Goal: Task Accomplishment & Management: Manage account settings

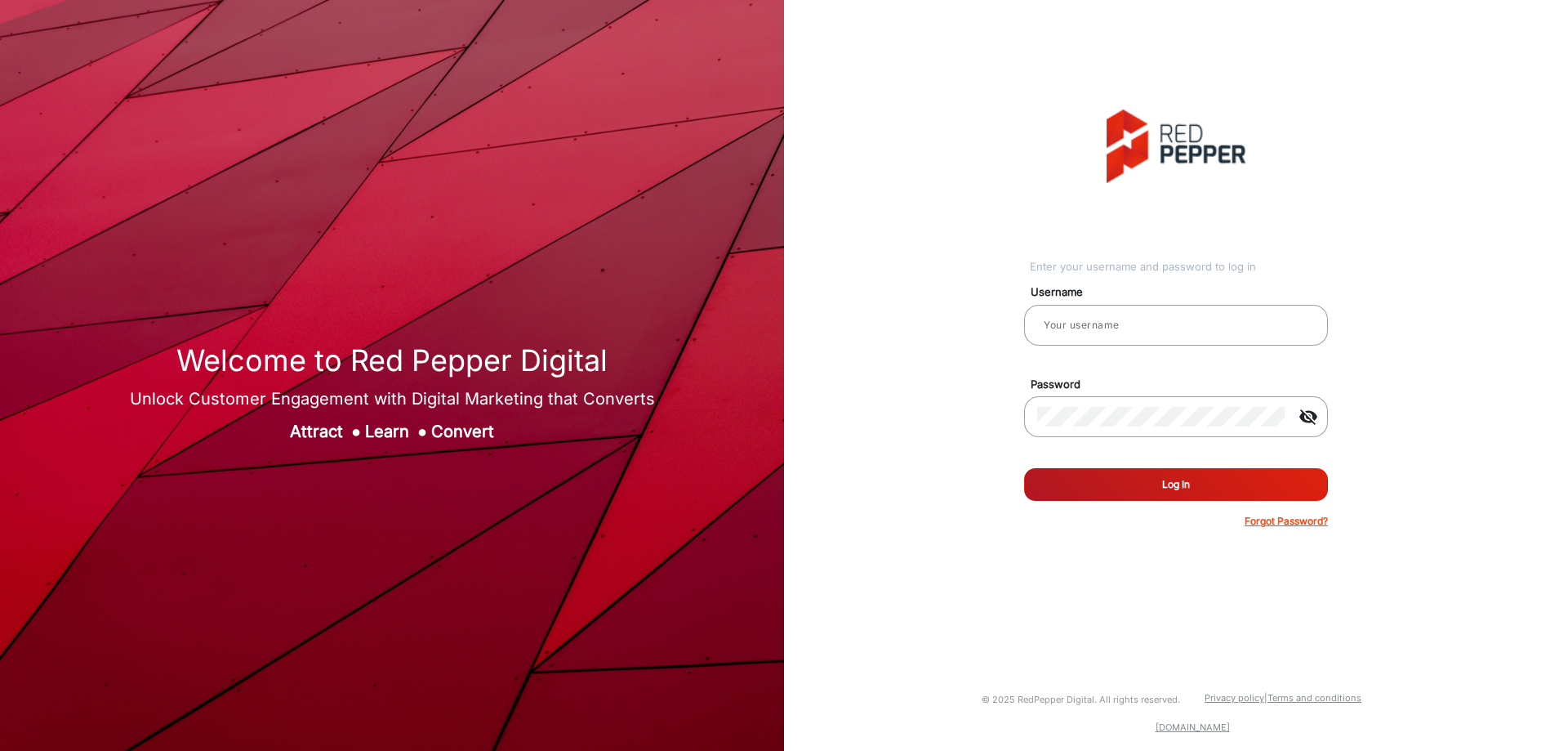
type input "[PERSON_NAME]"
click at [1200, 487] on button "Log In" at bounding box center [1176, 484] width 304 height 32
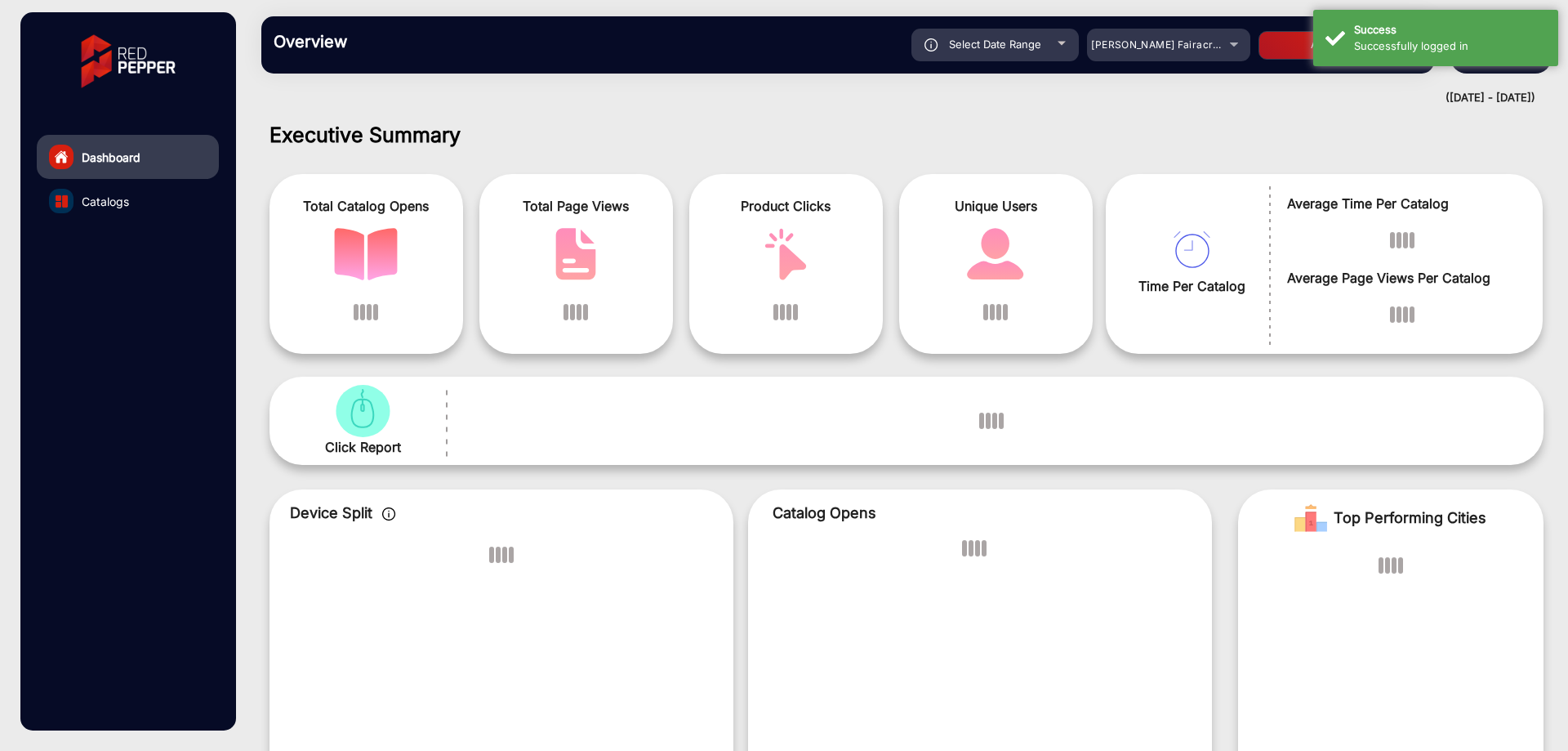
scroll to position [12, 0]
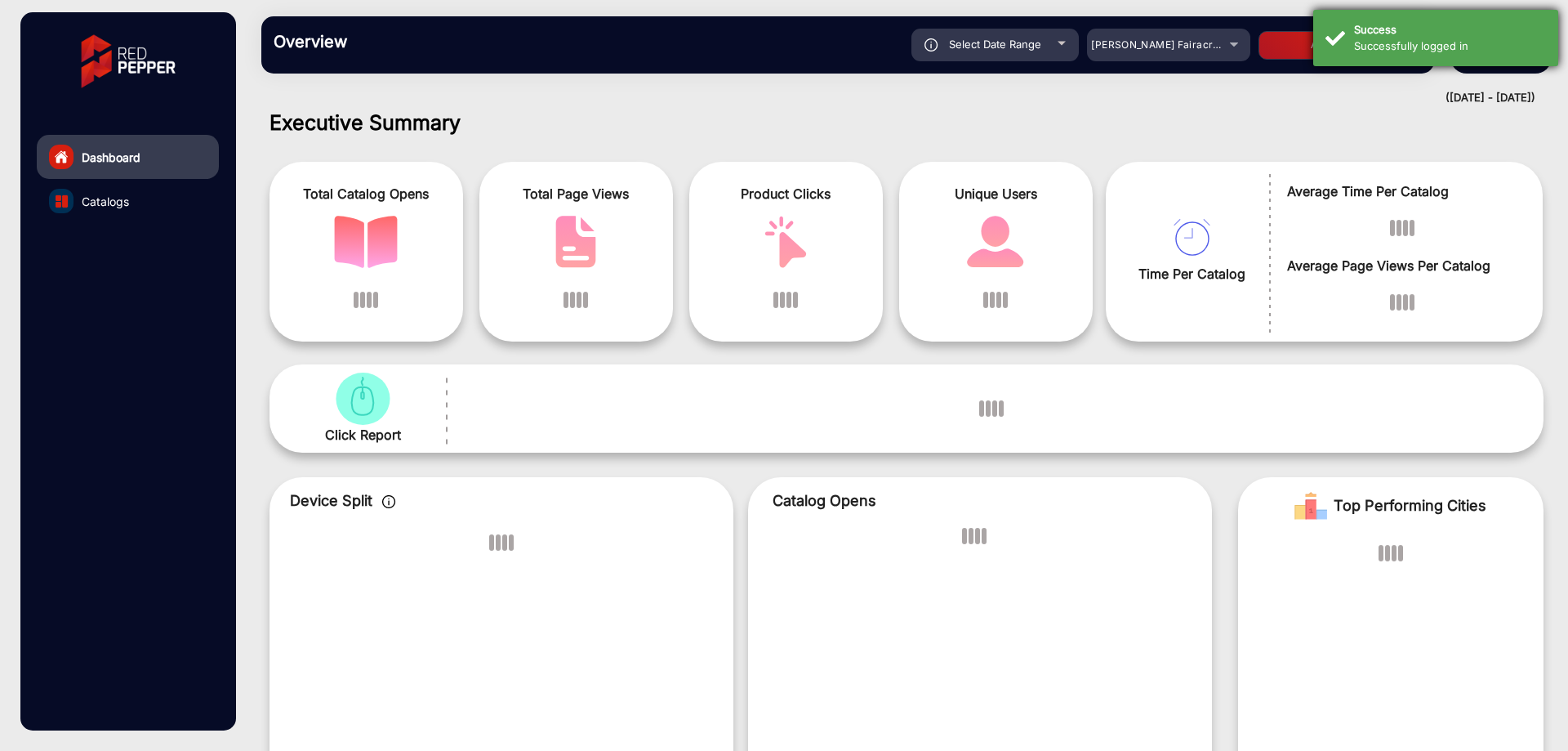
click at [1473, 47] on div "Successfully logged in" at bounding box center [1450, 47] width 192 height 17
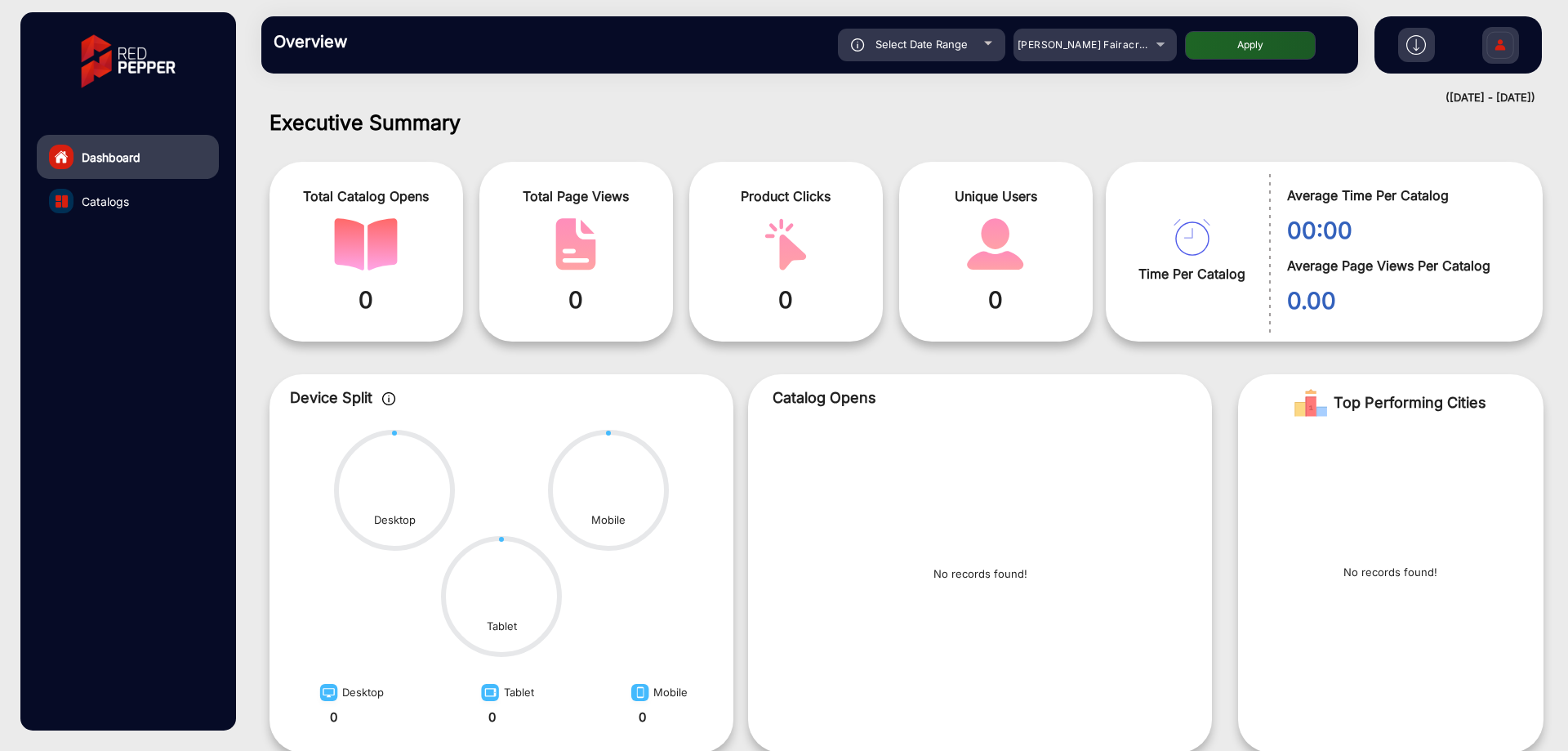
click at [1002, 38] on div "Select Date Range" at bounding box center [921, 44] width 167 height 32
type input "[DATE]"
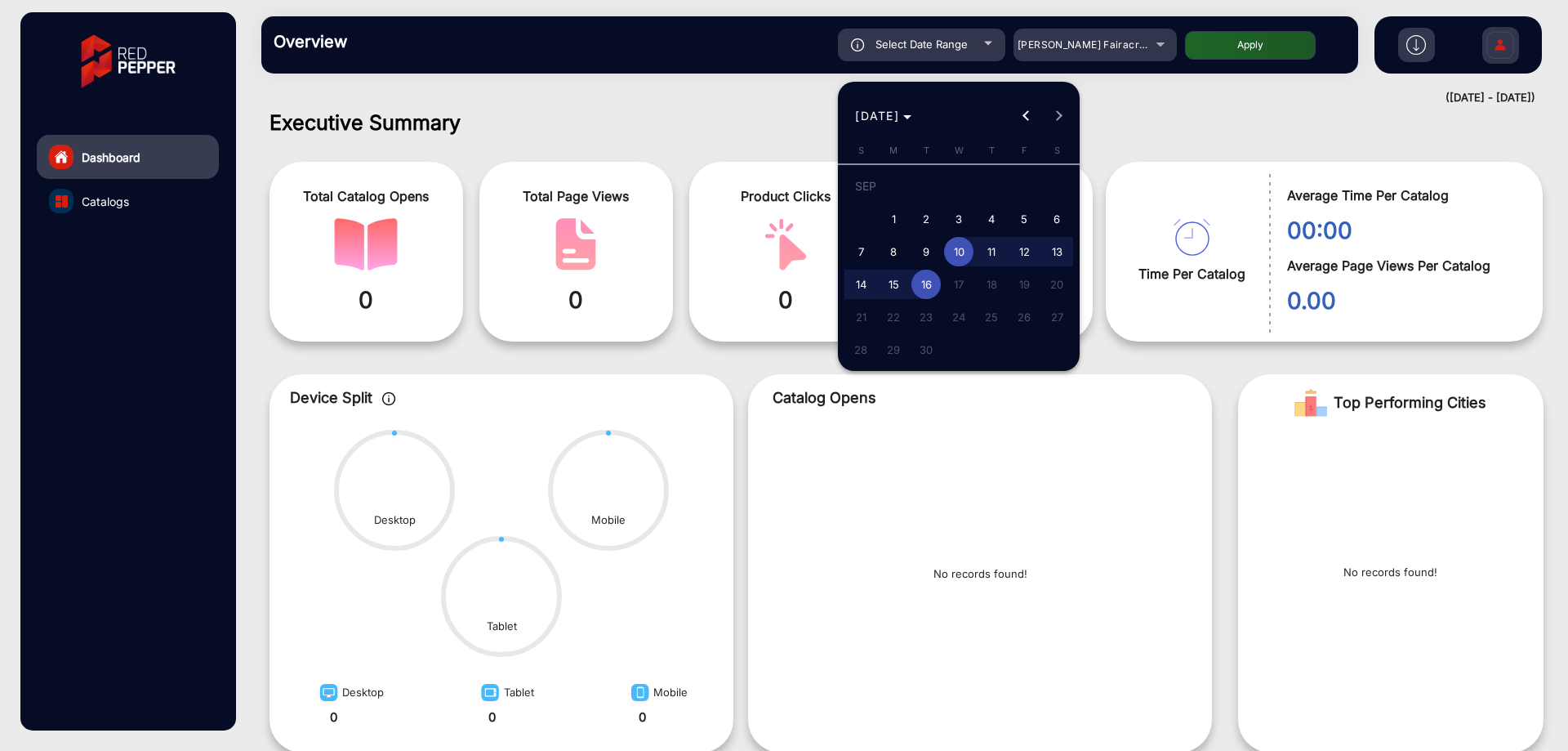
click at [1171, 47] on div at bounding box center [784, 375] width 1568 height 751
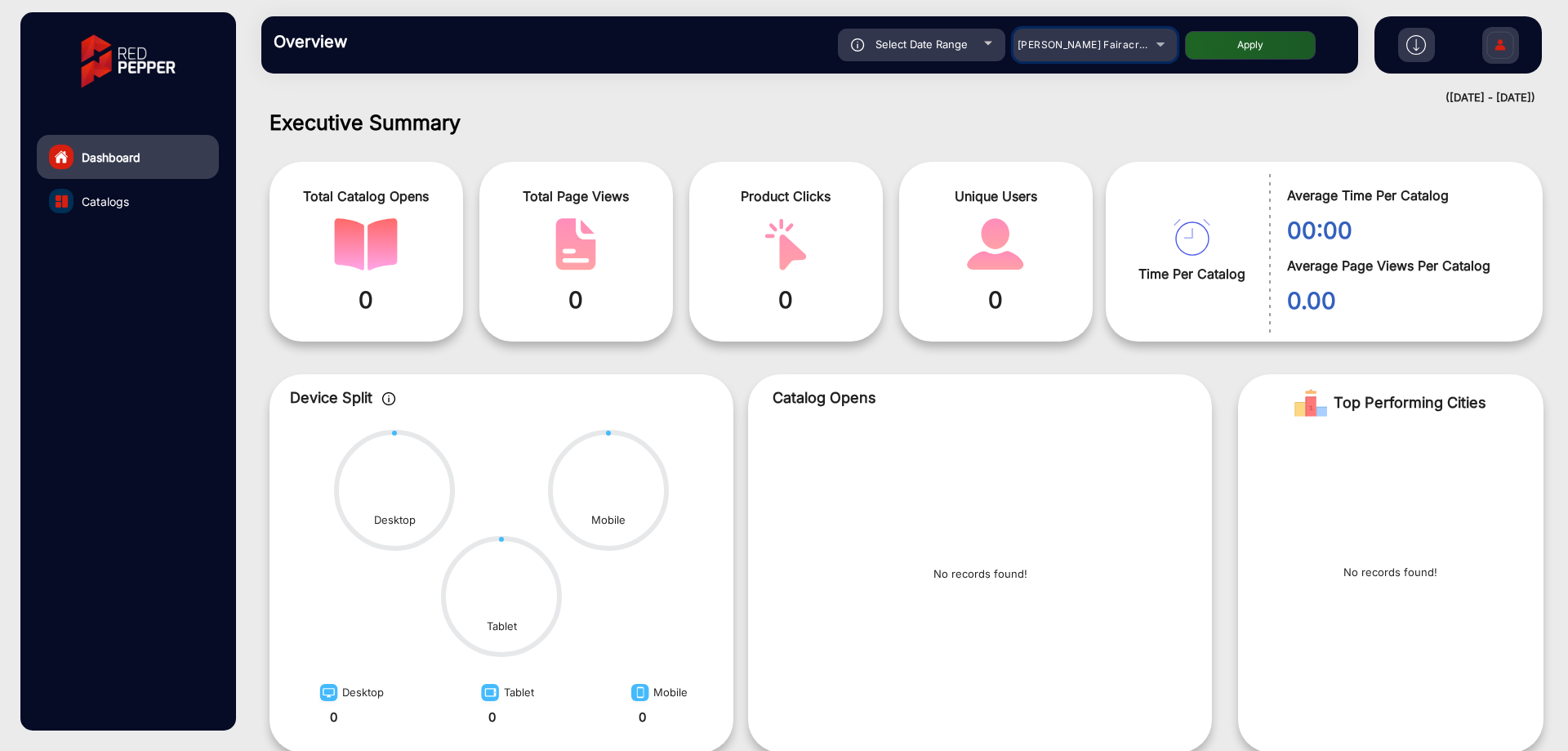
click at [1159, 54] on div "[PERSON_NAME] Fairacre Farms" at bounding box center [1095, 44] width 163 height 19
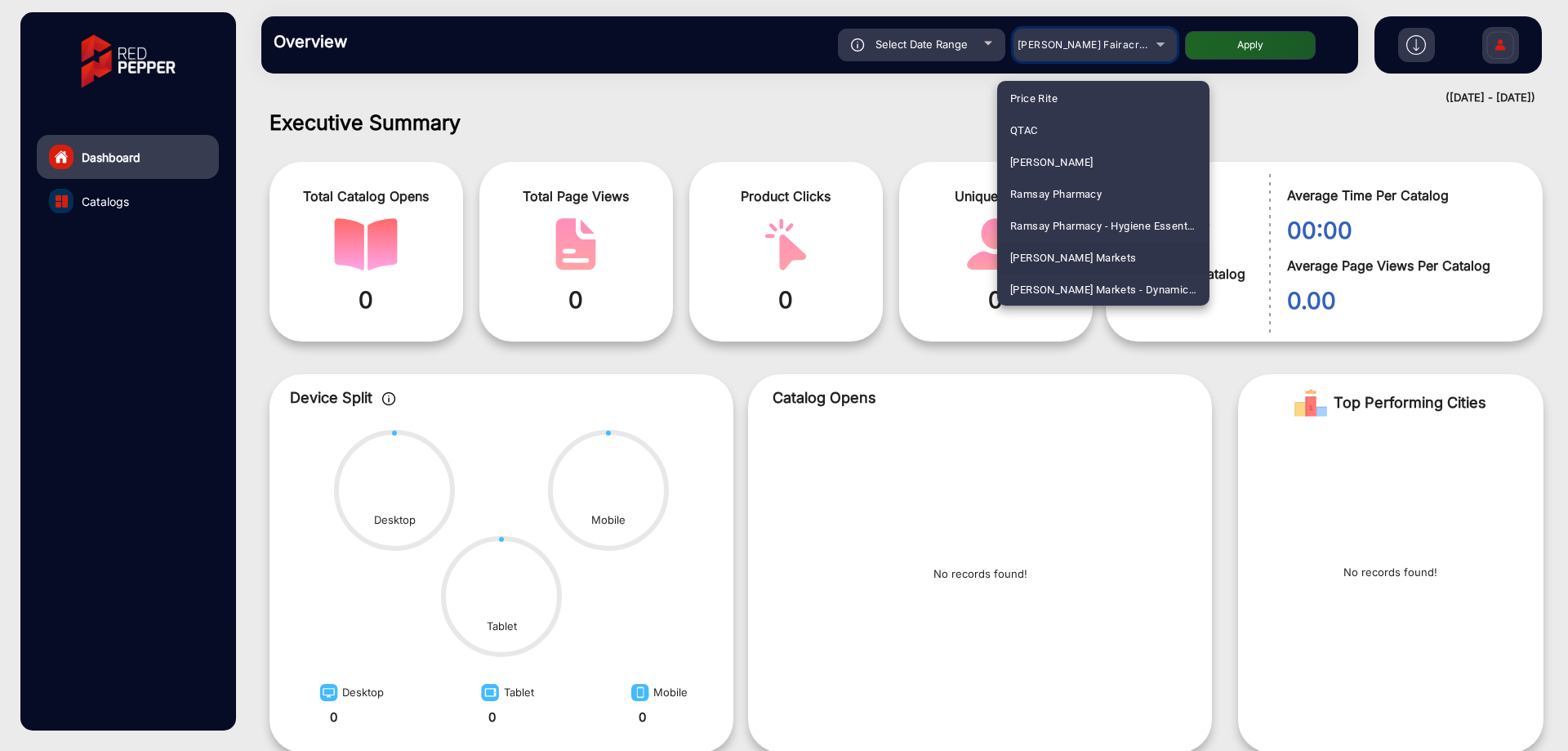
scroll to position [3893, 0]
click at [1086, 217] on span "[PERSON_NAME] Markets" at bounding box center [1073, 225] width 127 height 31
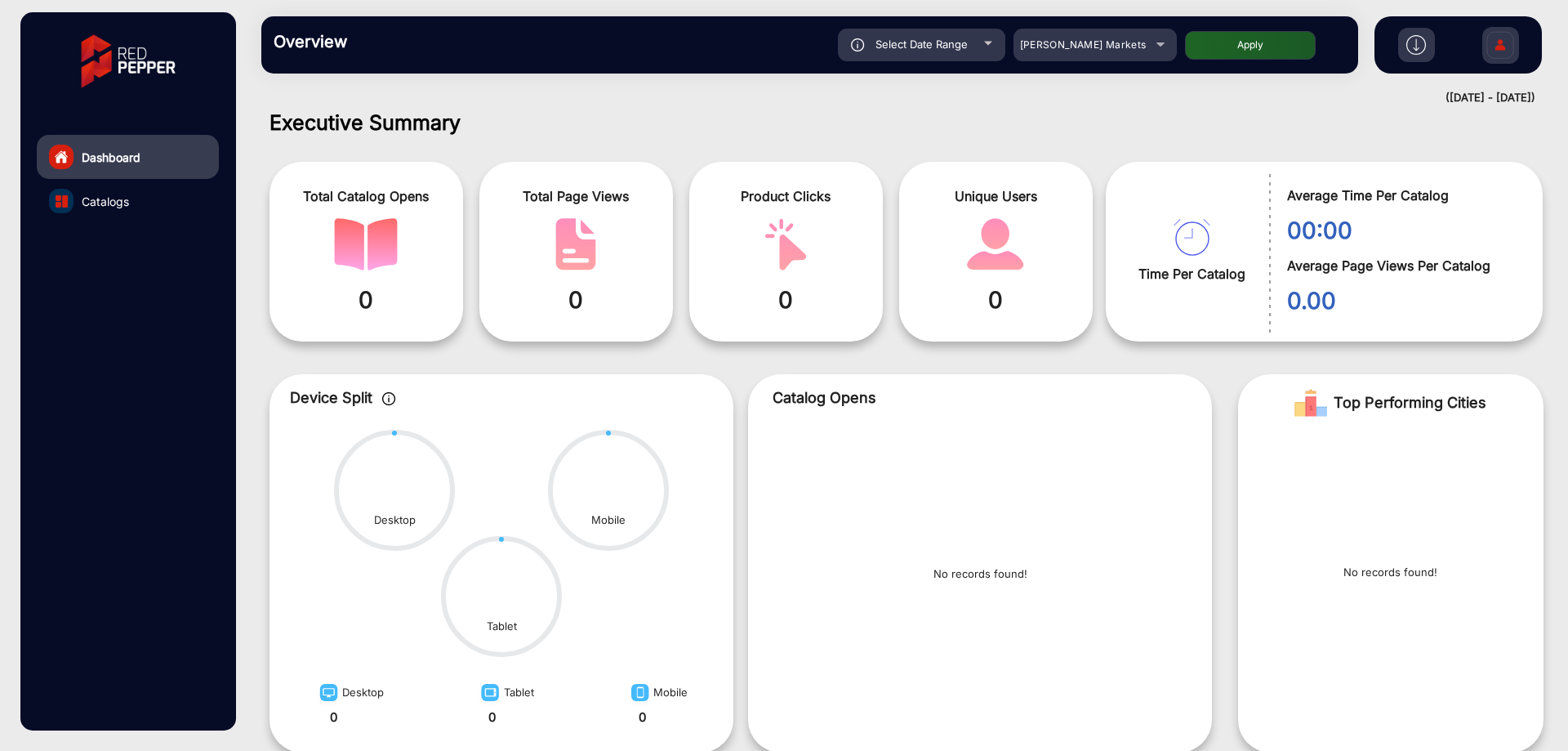
click at [1270, 38] on button "Apply" at bounding box center [1250, 45] width 131 height 29
type input "[DATE]"
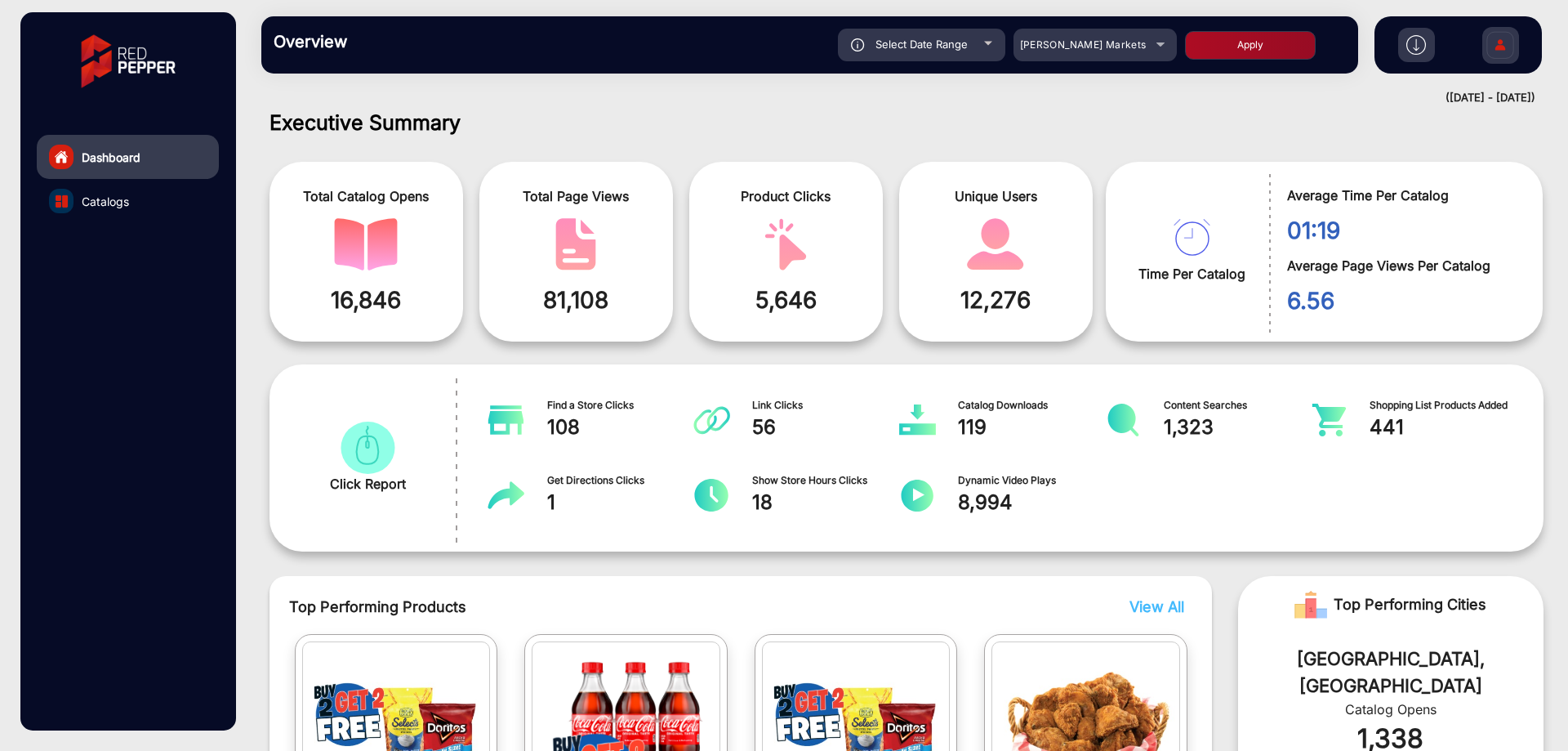
click at [1409, 32] on div at bounding box center [1417, 44] width 37 height 34
click at [1412, 48] on img at bounding box center [1416, 44] width 19 height 19
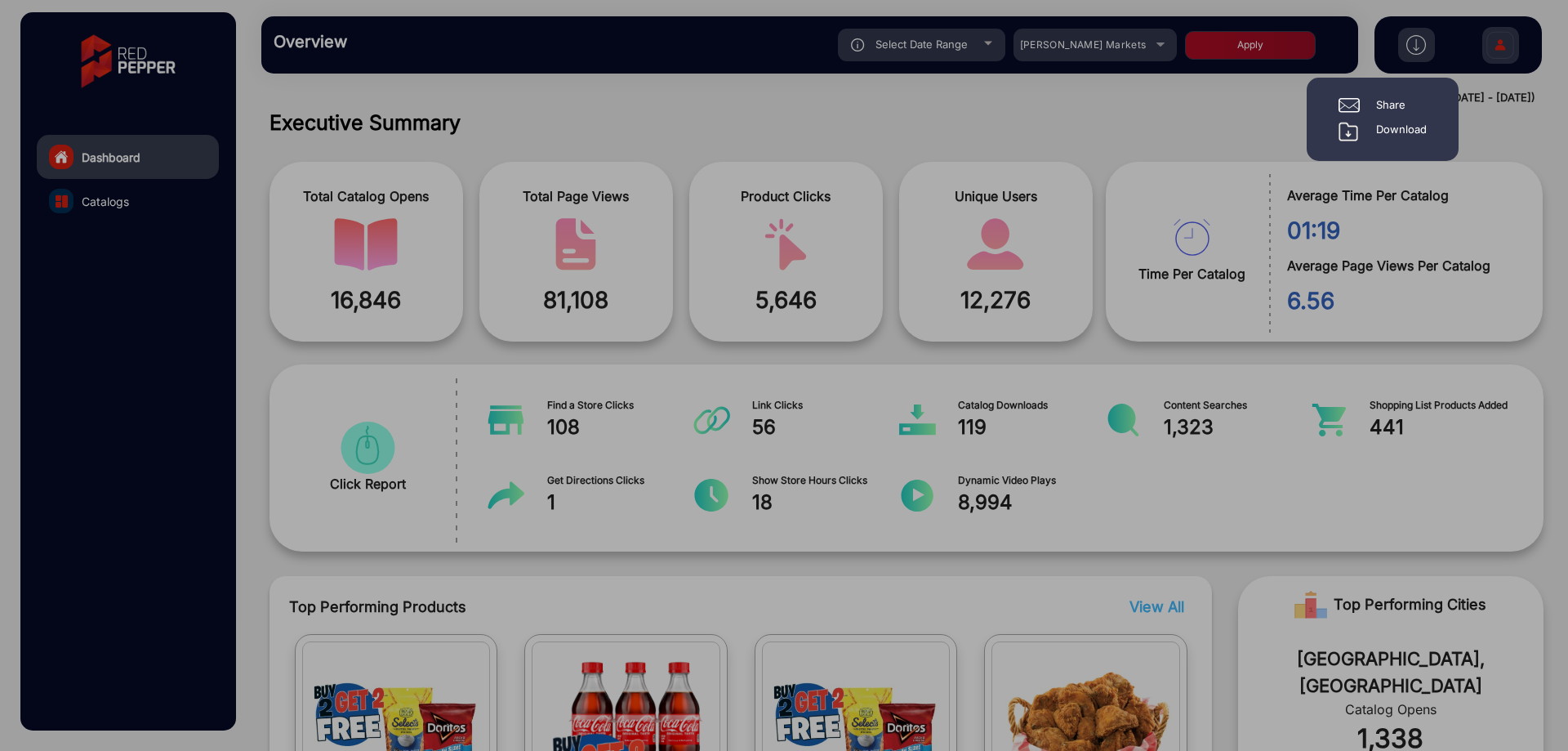
click at [1528, 159] on div at bounding box center [784, 375] width 1568 height 751
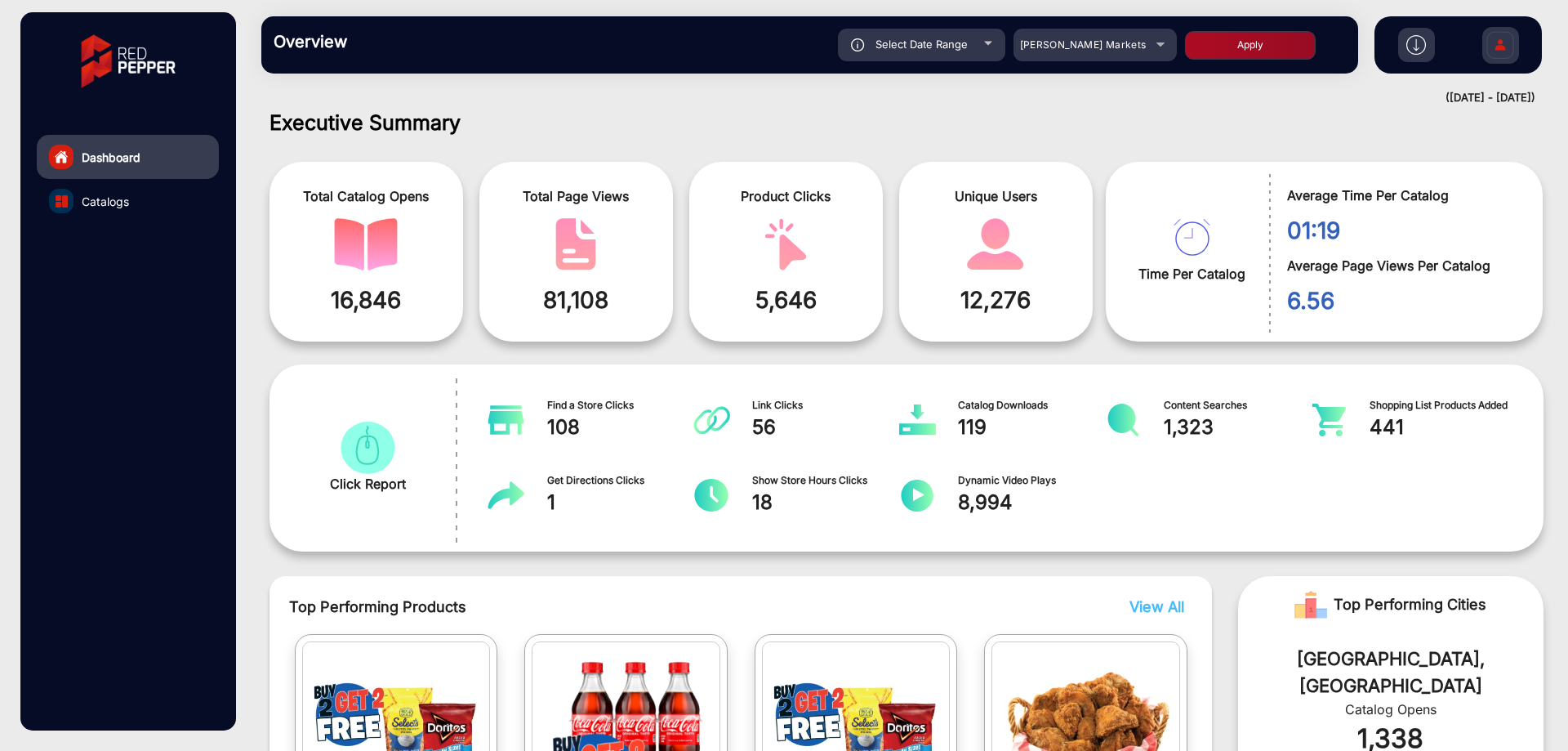
click at [927, 32] on div "Select Date Range" at bounding box center [921, 44] width 167 height 32
type input "[DATE]"
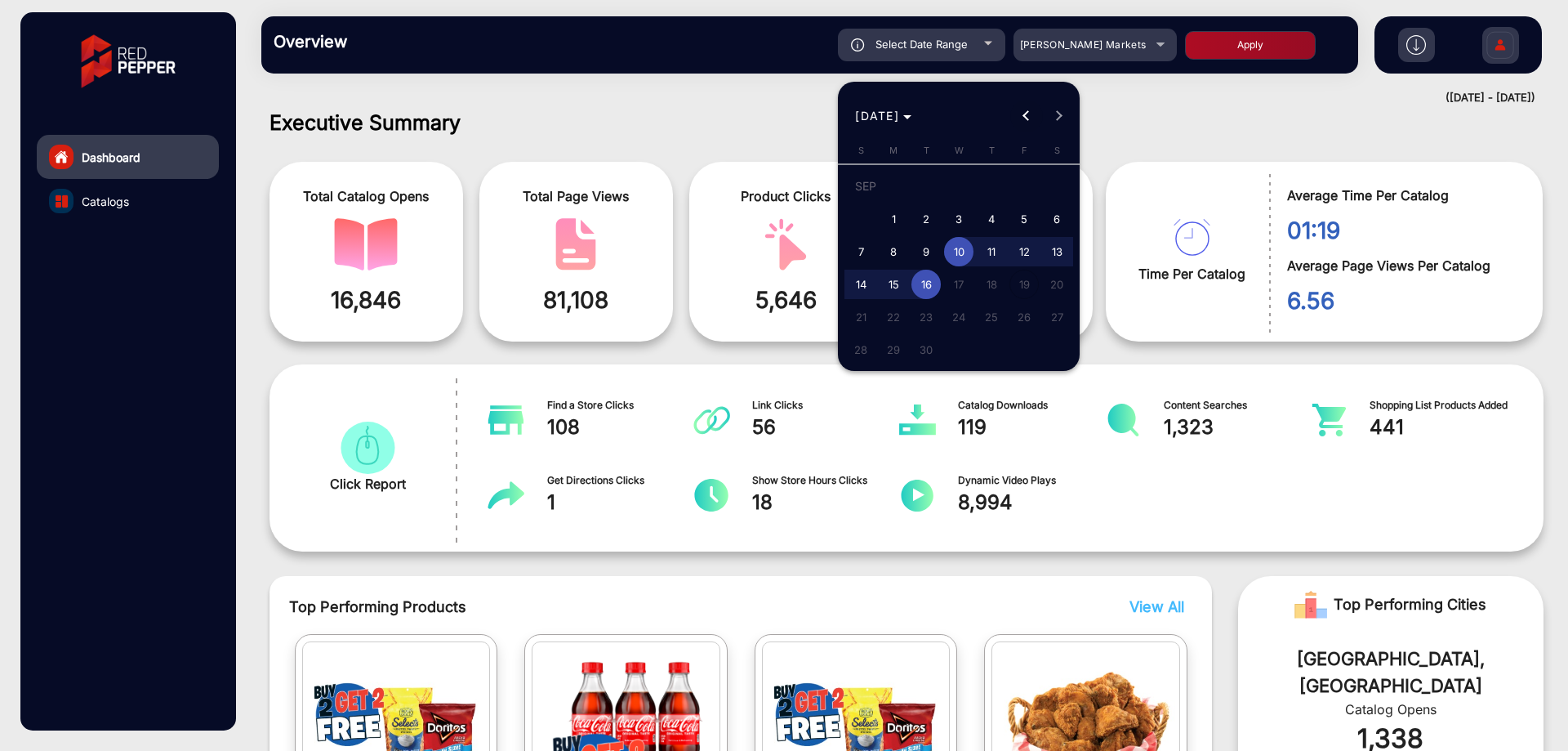
click at [1030, 124] on span "Previous month" at bounding box center [1026, 115] width 32 height 32
click at [845, 224] on button "1" at bounding box center [861, 218] width 32 height 32
type input "[DATE]"
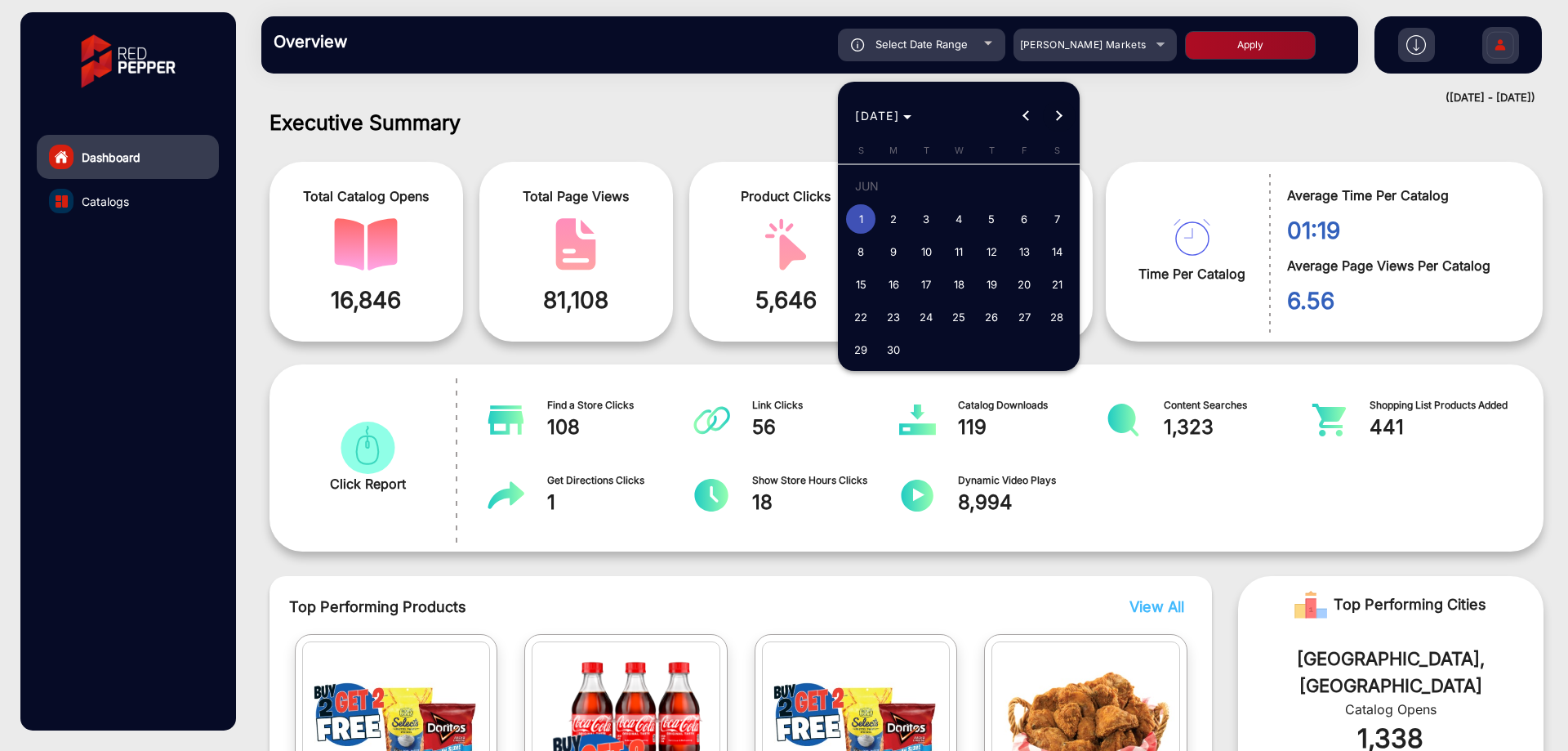
click at [1056, 122] on span "Next month" at bounding box center [1059, 115] width 32 height 32
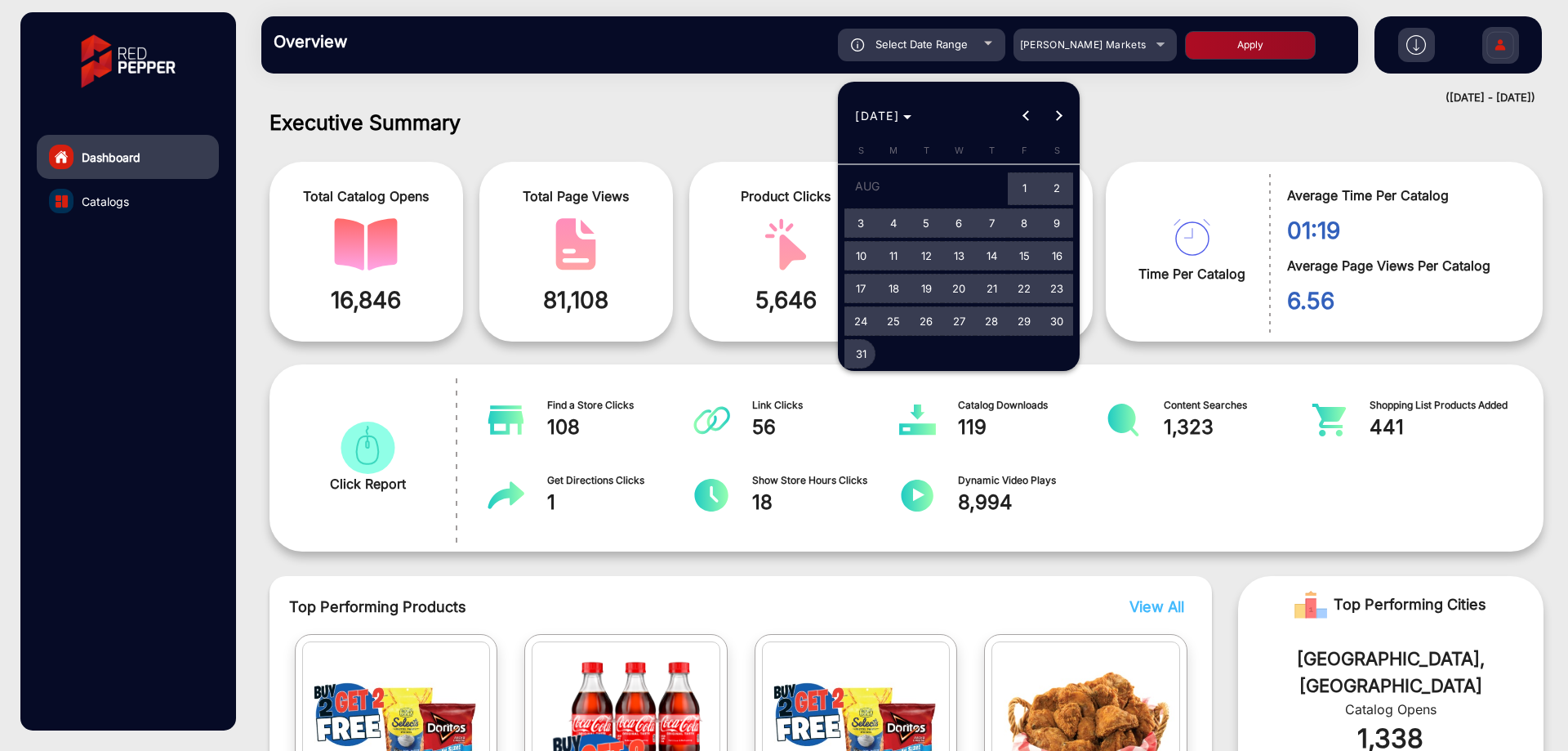
click at [858, 360] on span "31" at bounding box center [861, 354] width 30 height 30
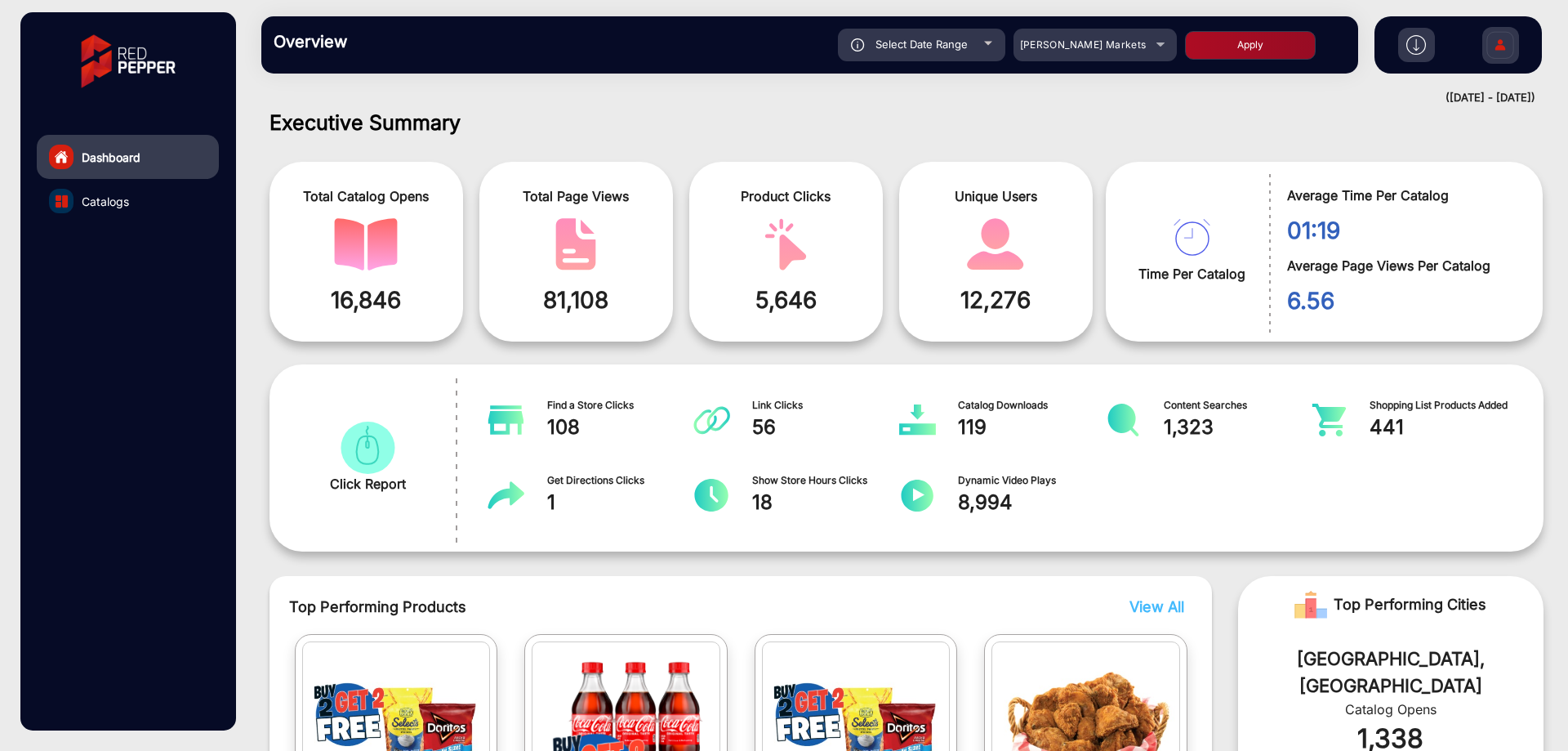
type input "[DATE]"
click at [1127, 48] on div "[PERSON_NAME] Markets" at bounding box center [1083, 44] width 131 height 19
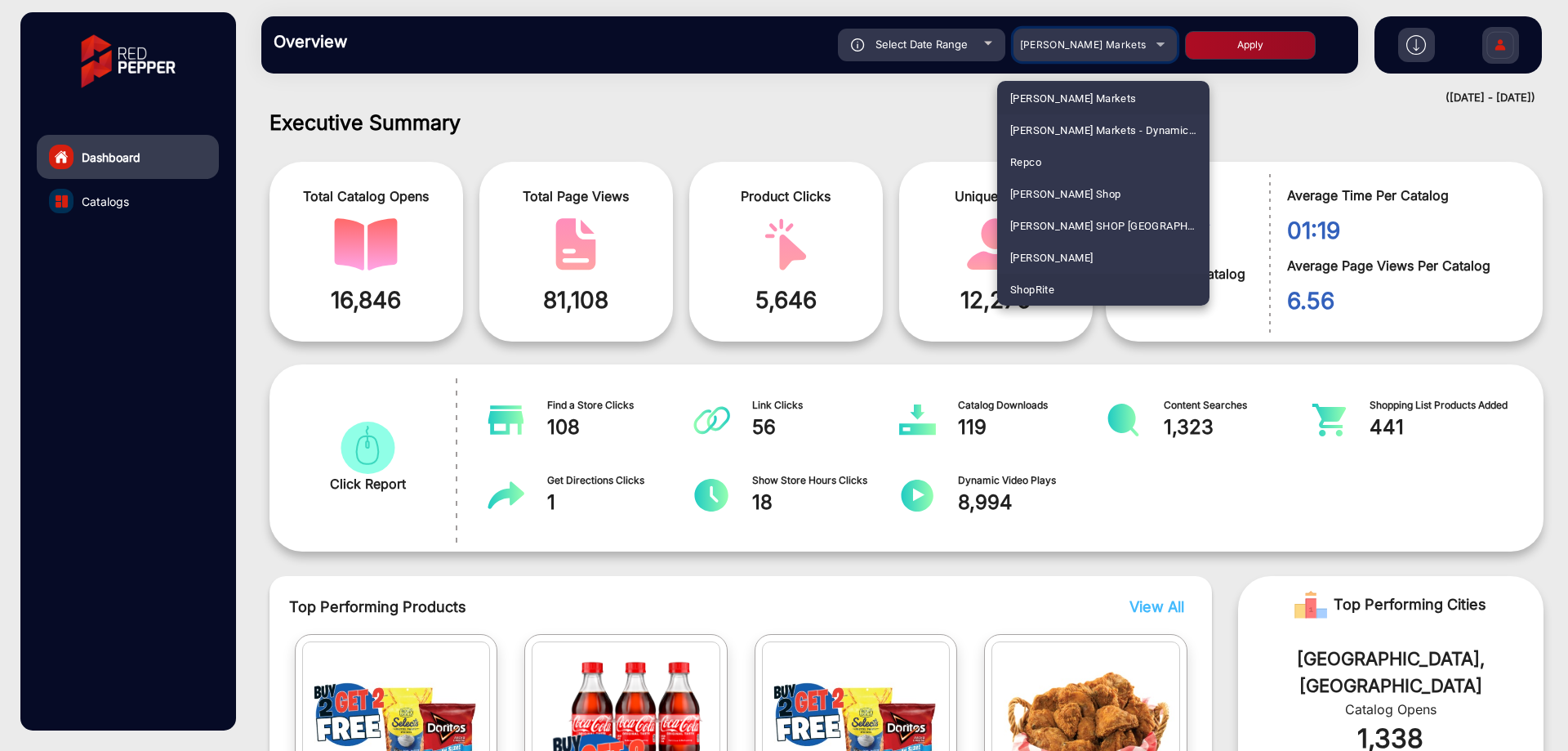
scroll to position [4052, 0]
click at [1102, 252] on mat-option "ShopRite" at bounding box center [1104, 258] width 212 height 31
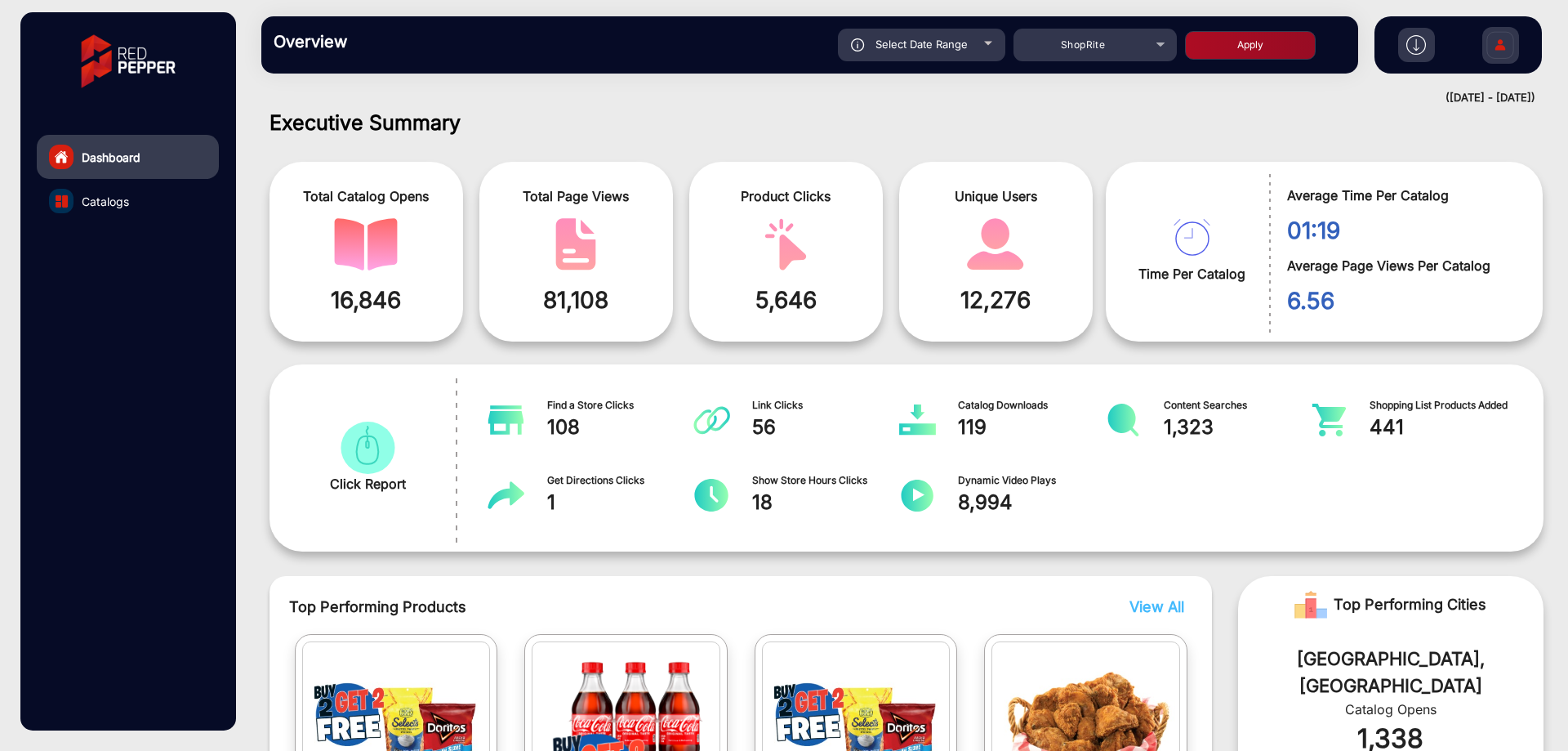
click at [1262, 33] on button "Apply" at bounding box center [1250, 45] width 131 height 29
type input "[DATE]"
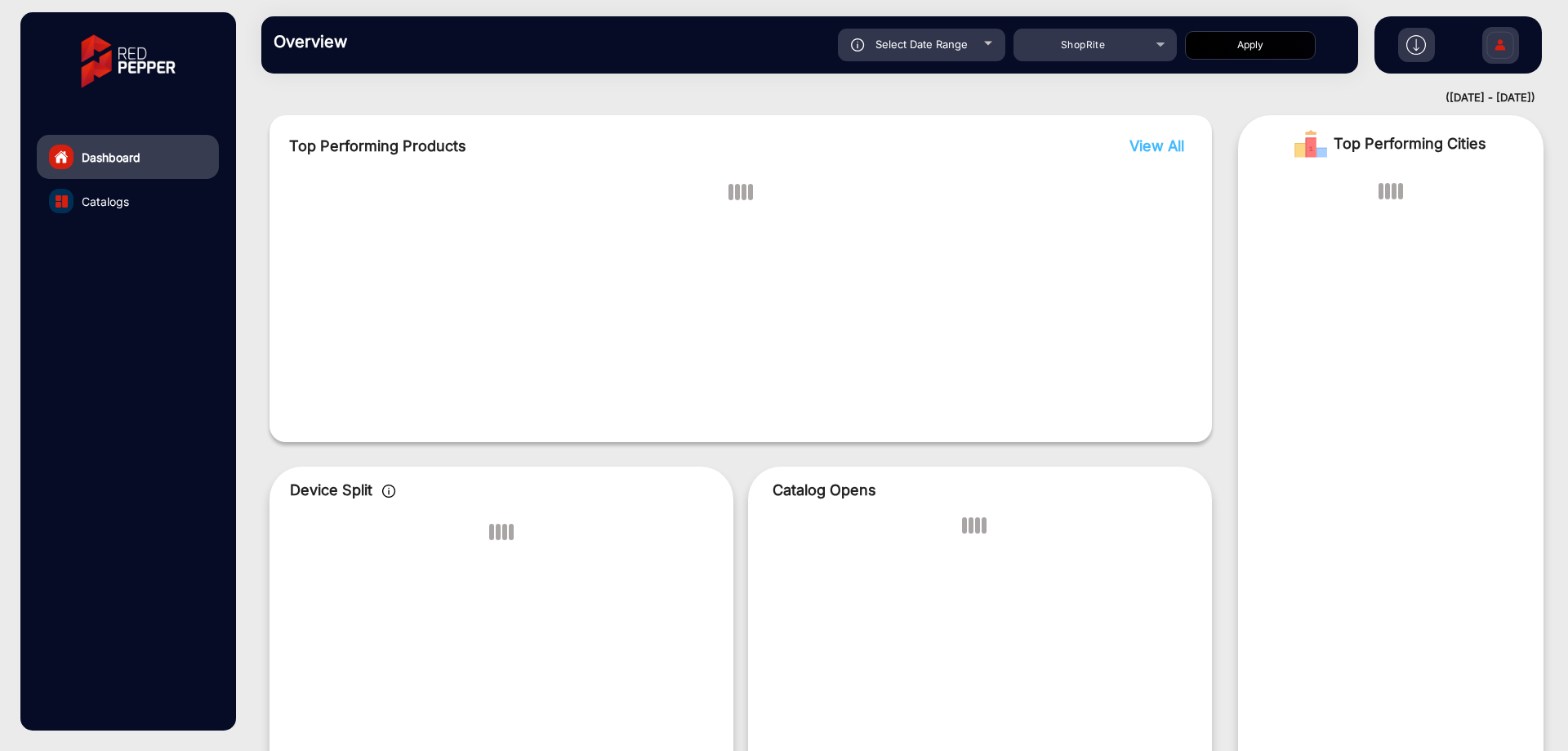
scroll to position [243, 0]
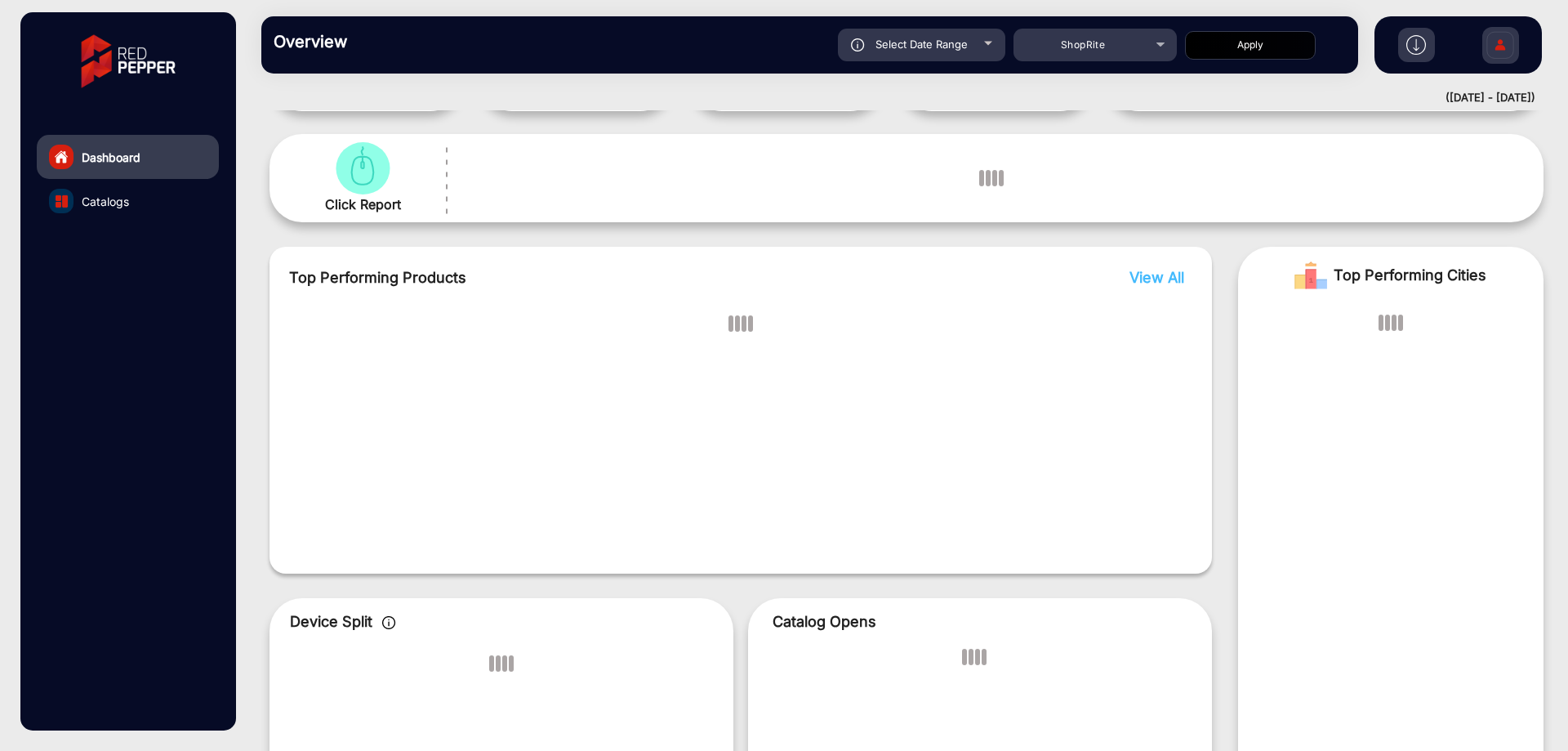
click at [1491, 50] on img at bounding box center [1500, 47] width 34 height 57
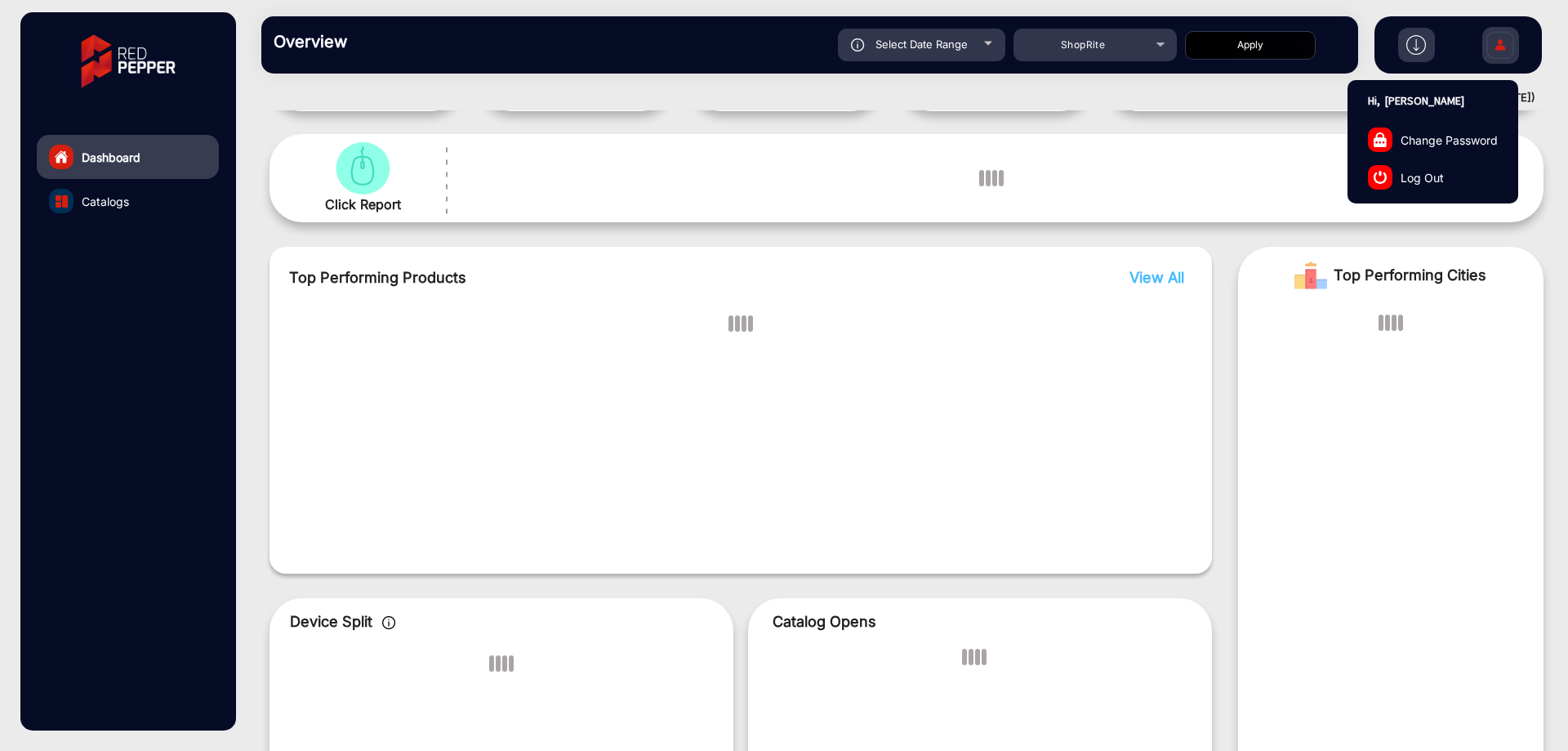
click at [1453, 188] on link "Log Out" at bounding box center [1432, 177] width 169 height 38
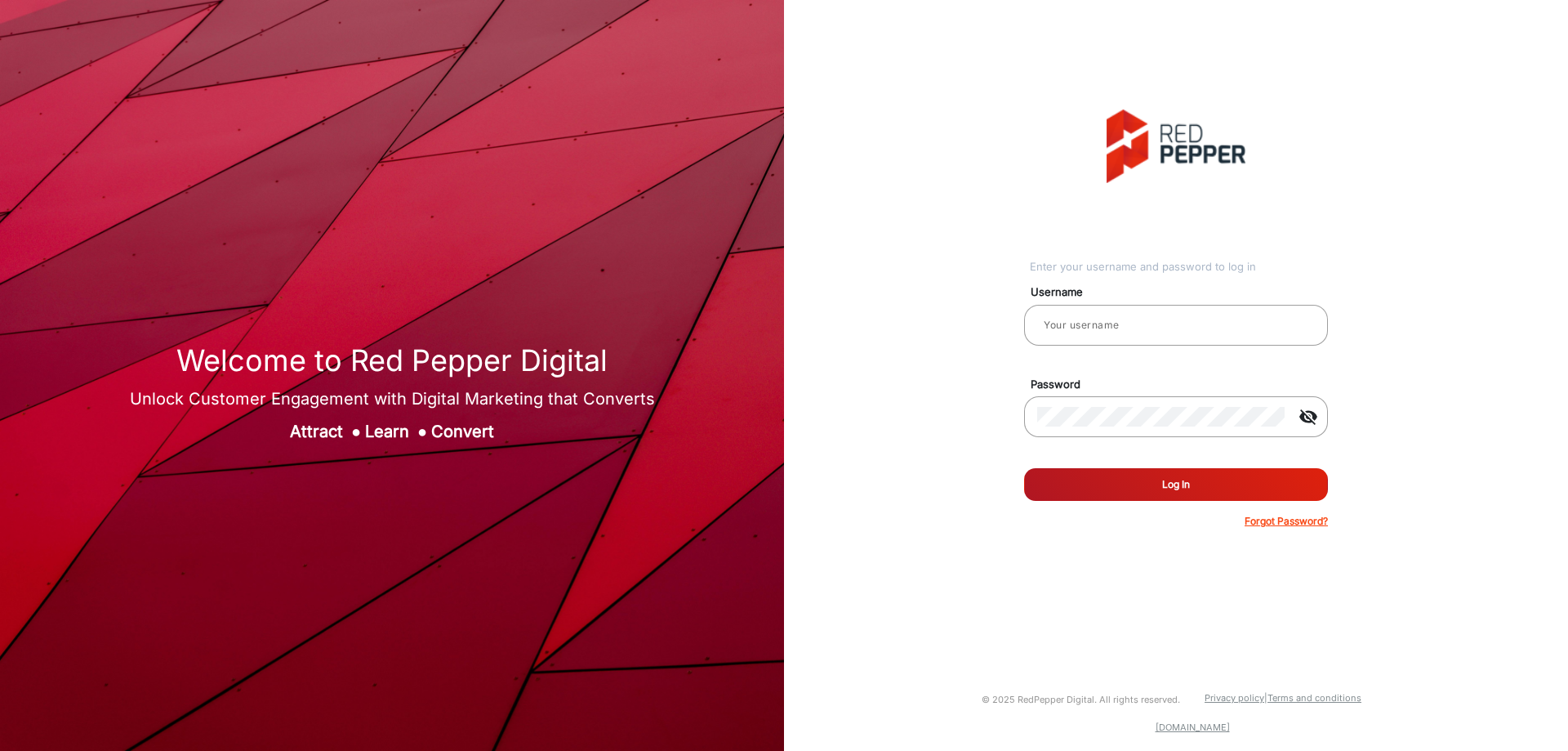
type input "[PERSON_NAME]"
